Goal: Task Accomplishment & Management: Complete application form

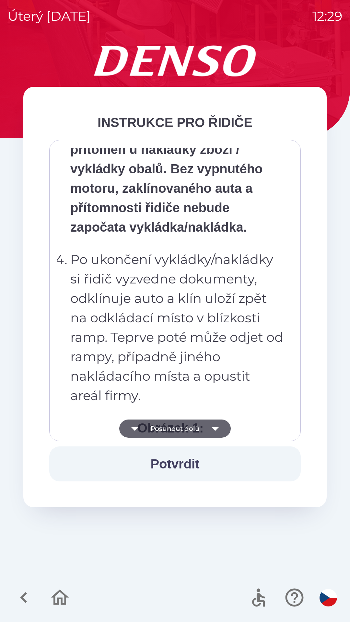
scroll to position [3642, 0]
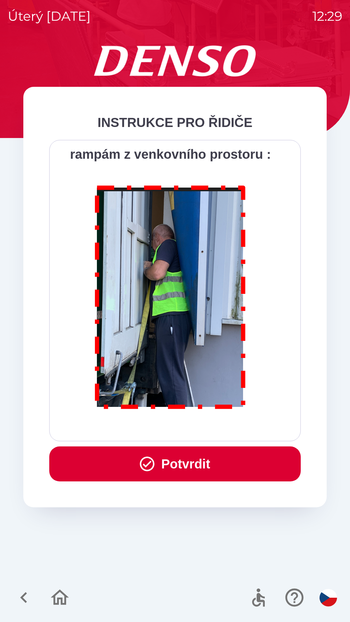
click at [223, 455] on button "Potvrdit" at bounding box center [175, 464] width 252 height 35
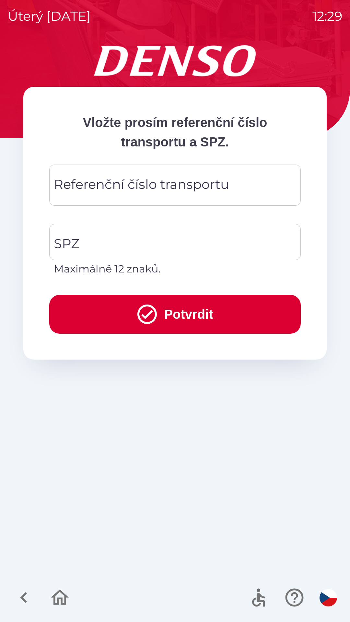
click at [144, 187] on div "Referenční číslo transportu Referenční číslo transportu" at bounding box center [175, 185] width 252 height 41
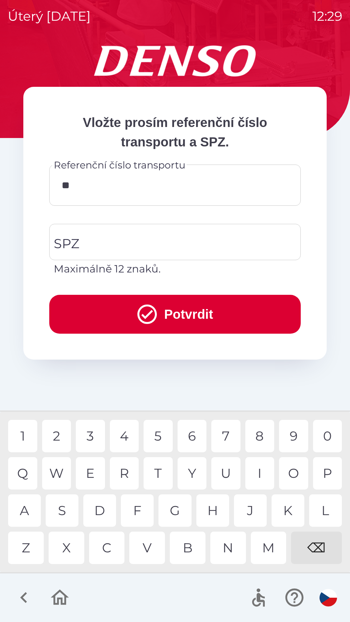
click at [126, 440] on div "4" at bounding box center [124, 436] width 29 height 32
click at [223, 438] on div "7" at bounding box center [225, 436] width 29 height 32
click at [163, 431] on div "5" at bounding box center [158, 436] width 29 height 32
type input "******"
click at [175, 246] on input "SPZ" at bounding box center [170, 242] width 236 height 30
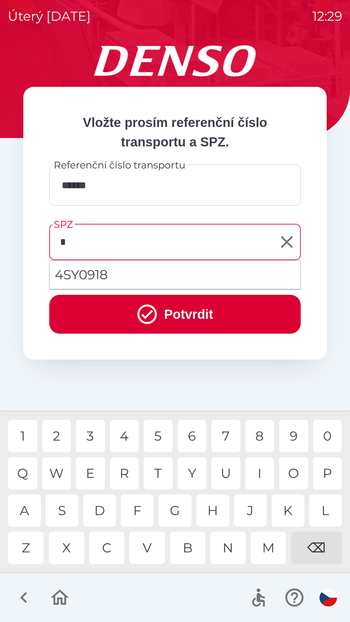
click at [126, 432] on div "4" at bounding box center [124, 436] width 29 height 32
click at [62, 507] on div "S" at bounding box center [62, 511] width 33 height 32
click at [325, 436] on div "0" at bounding box center [327, 436] width 29 height 32
type input "*******"
click at [258, 430] on div "8" at bounding box center [259, 436] width 29 height 32
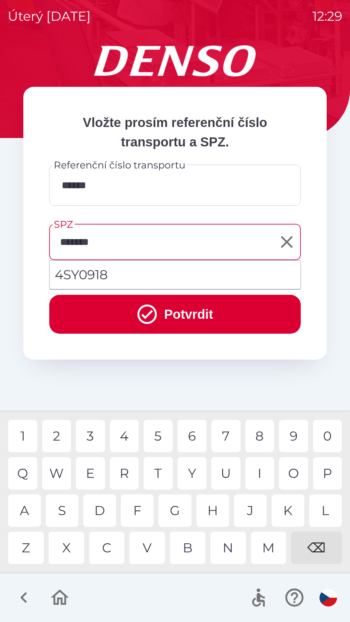
click at [207, 310] on button "Potvrdit" at bounding box center [175, 314] width 252 height 39
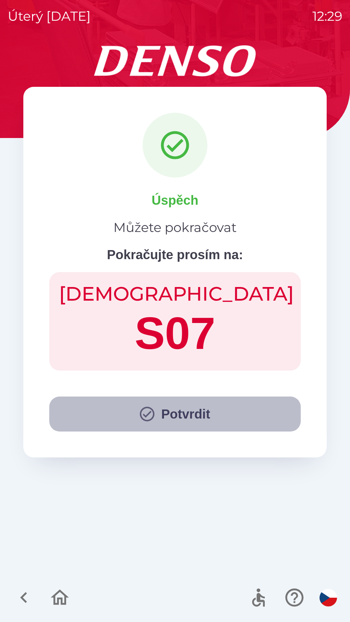
click at [190, 409] on button "Potvrdit" at bounding box center [175, 414] width 252 height 35
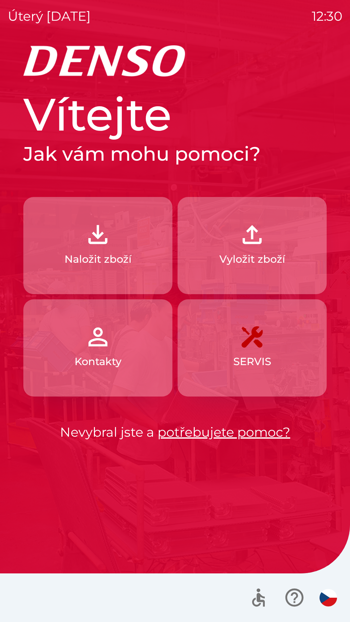
click at [103, 244] on img "button" at bounding box center [98, 234] width 29 height 29
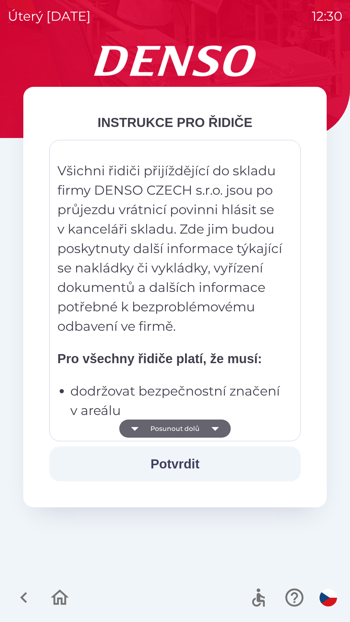
click at [189, 468] on button "Potvrdit" at bounding box center [175, 464] width 252 height 35
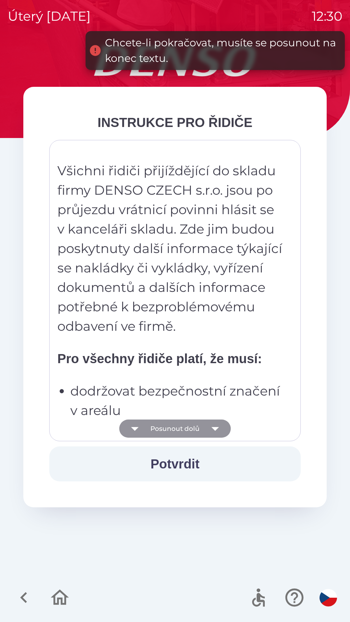
click at [218, 429] on icon "button" at bounding box center [215, 429] width 18 height 18
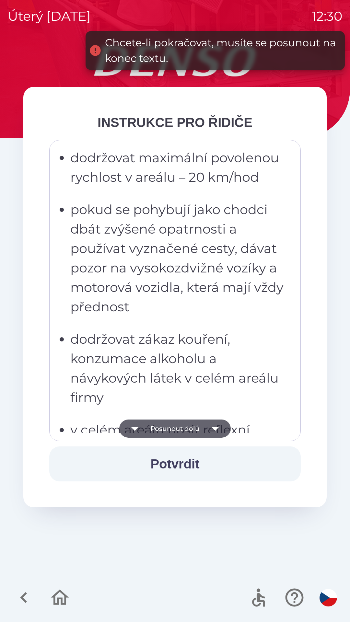
click at [215, 428] on icon "button" at bounding box center [214, 429] width 7 height 4
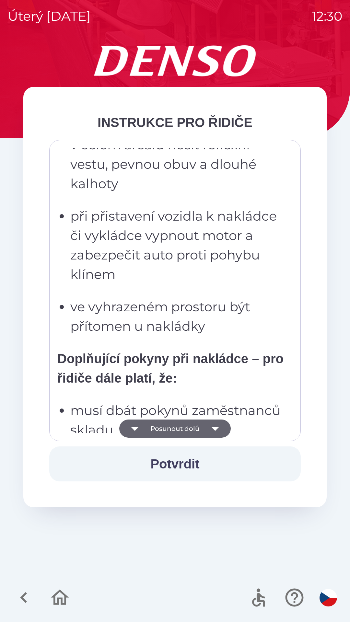
click at [217, 428] on icon "button" at bounding box center [214, 429] width 7 height 4
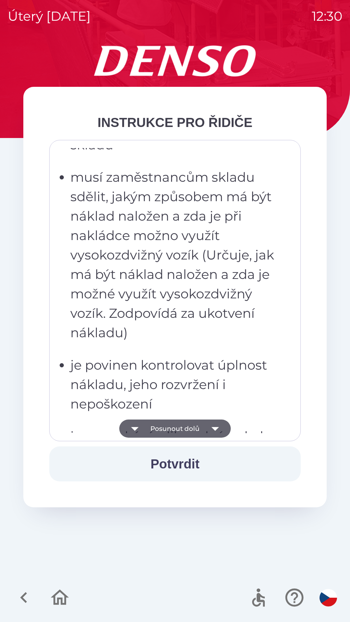
click at [217, 427] on icon "button" at bounding box center [215, 429] width 18 height 18
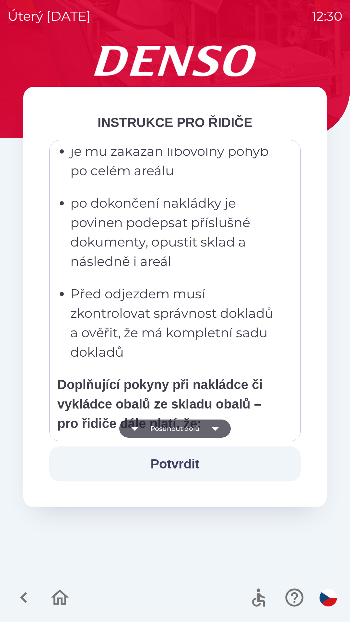
click at [215, 430] on icon "button" at bounding box center [214, 429] width 7 height 4
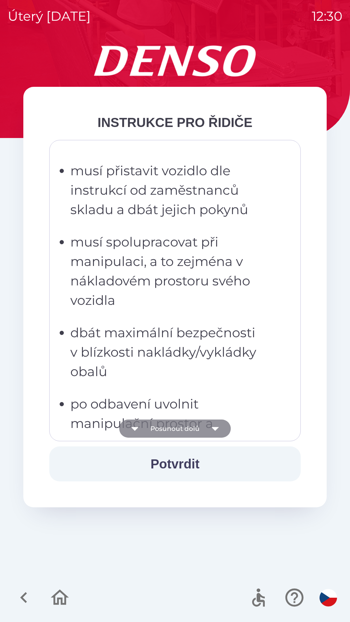
click at [215, 431] on icon "button" at bounding box center [215, 429] width 18 height 18
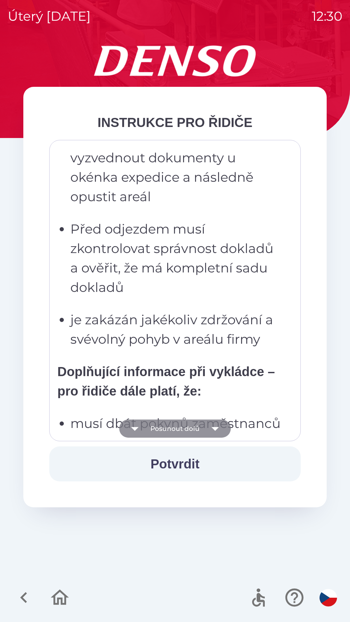
click at [217, 428] on icon "button" at bounding box center [214, 429] width 7 height 4
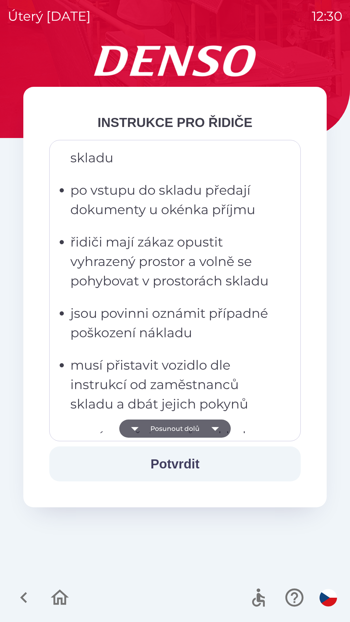
click at [213, 428] on icon "button" at bounding box center [214, 429] width 7 height 4
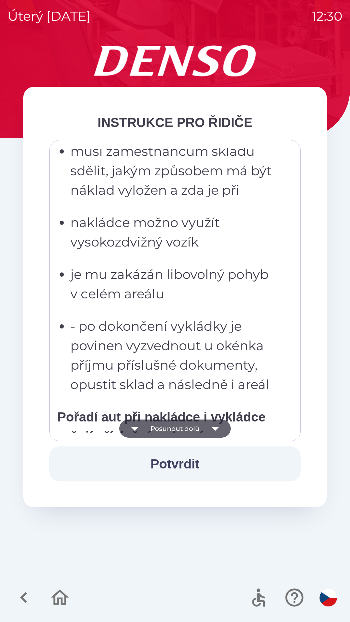
click at [214, 432] on icon "button" at bounding box center [215, 429] width 18 height 18
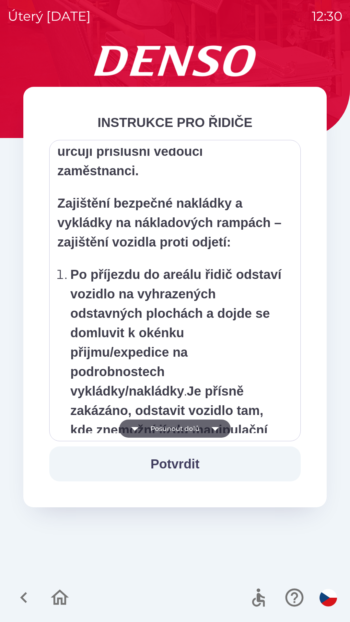
click at [215, 430] on icon "button" at bounding box center [214, 429] width 7 height 4
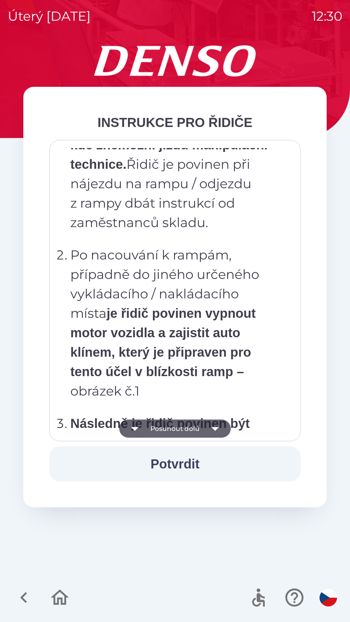
click at [213, 429] on icon "button" at bounding box center [215, 429] width 18 height 18
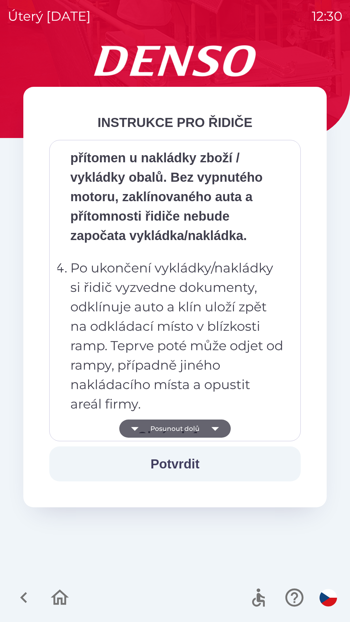
click at [211, 431] on icon "button" at bounding box center [215, 429] width 18 height 18
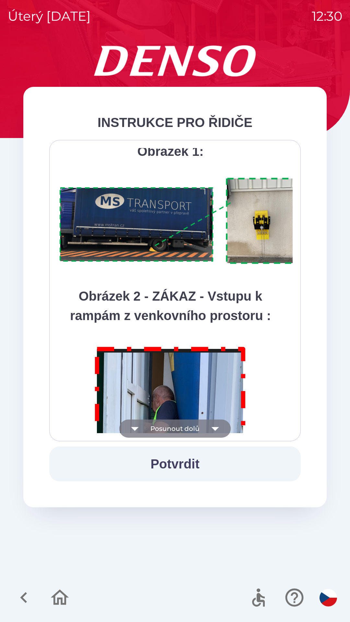
click at [216, 429] on icon "button" at bounding box center [214, 429] width 7 height 4
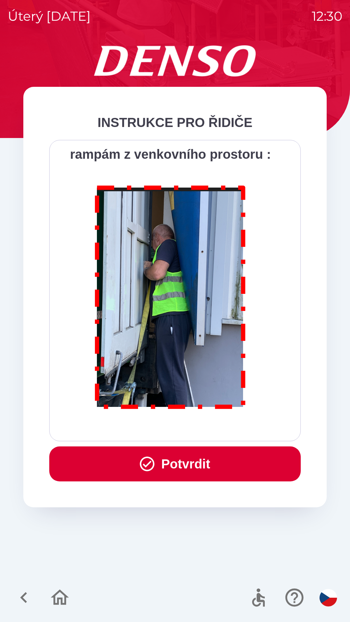
click at [185, 464] on button "Potvrdit" at bounding box center [175, 464] width 252 height 35
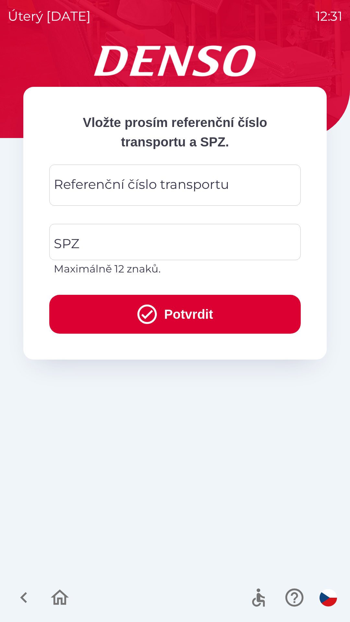
click at [127, 188] on div "Referenční číslo transportu Referenční číslo transportu" at bounding box center [175, 185] width 252 height 41
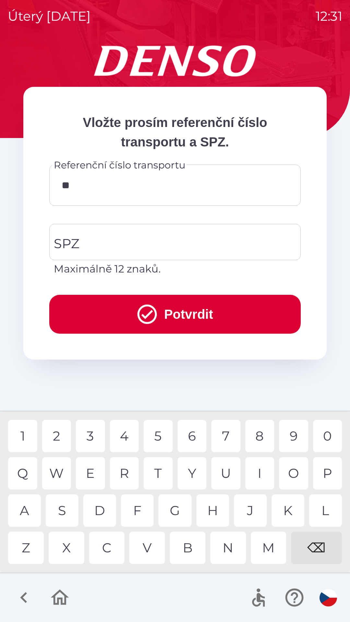
click at [194, 435] on div "6" at bounding box center [192, 436] width 29 height 32
click at [92, 435] on div "3" at bounding box center [90, 436] width 29 height 32
click at [129, 434] on div "4" at bounding box center [124, 436] width 29 height 32
click at [327, 435] on div "0" at bounding box center [327, 436] width 29 height 32
click at [326, 438] on div "0" at bounding box center [327, 436] width 29 height 32
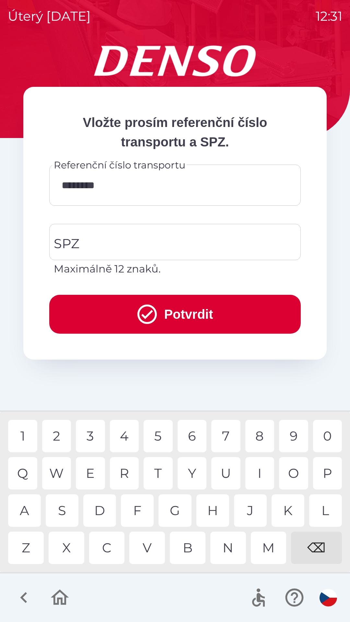
click at [26, 437] on div "1" at bounding box center [22, 436] width 29 height 32
click at [28, 437] on div "1" at bounding box center [22, 436] width 29 height 32
click at [260, 432] on div "8" at bounding box center [259, 436] width 29 height 32
type input "**********"
click at [294, 437] on div "9" at bounding box center [293, 436] width 29 height 32
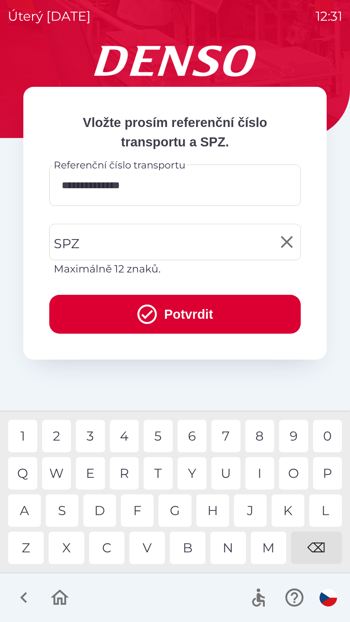
click at [143, 249] on input "SPZ" at bounding box center [170, 242] width 236 height 30
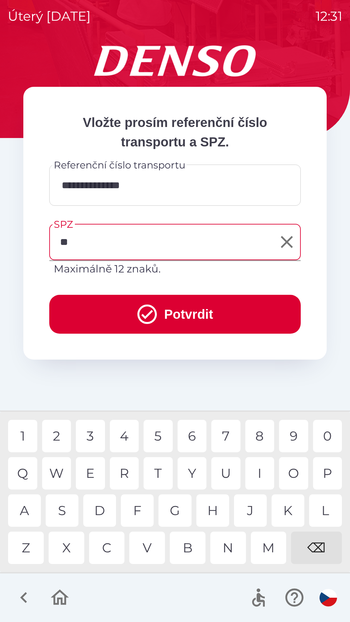
click at [67, 514] on div "S" at bounding box center [62, 511] width 33 height 32
click at [215, 514] on div "H" at bounding box center [212, 511] width 33 height 32
click at [91, 434] on div "3" at bounding box center [90, 436] width 29 height 32
type input "*******"
click at [27, 435] on div "1" at bounding box center [22, 436] width 29 height 32
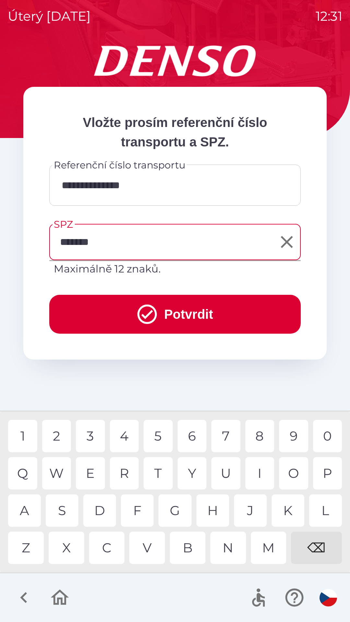
click at [194, 320] on button "Potvrdit" at bounding box center [175, 314] width 252 height 39
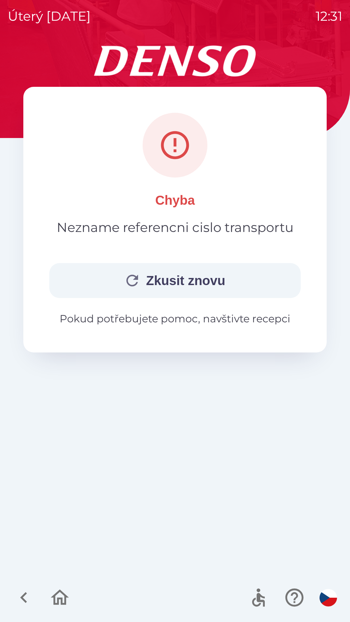
click at [183, 286] on button "Zkusit znovu" at bounding box center [175, 280] width 252 height 35
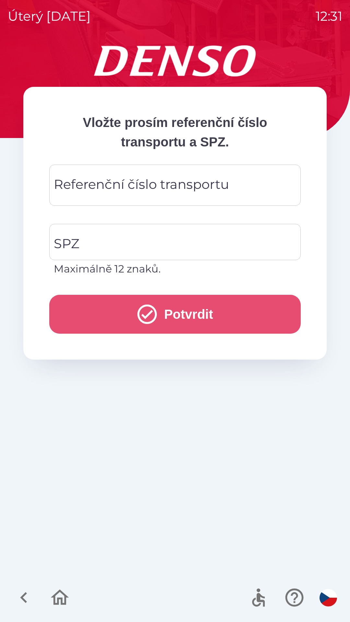
click at [196, 309] on button "Potvrdit" at bounding box center [175, 314] width 252 height 39
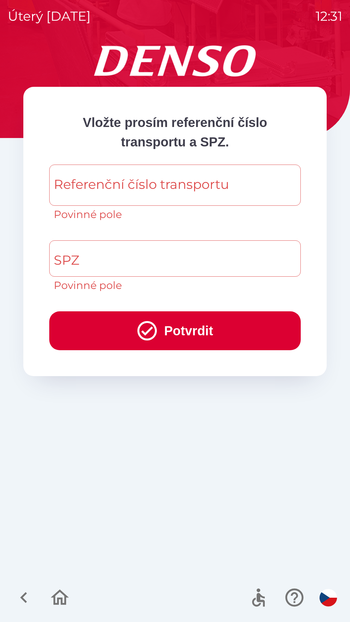
click at [295, 600] on icon "button" at bounding box center [294, 598] width 18 height 18
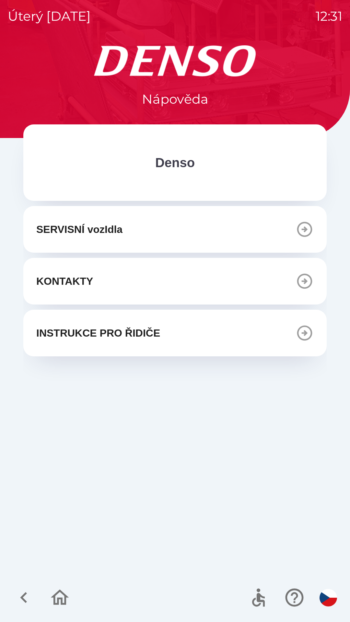
click at [142, 282] on button "KONTAKTY" at bounding box center [174, 281] width 303 height 47
